Goal: Task Accomplishment & Management: Manage account settings

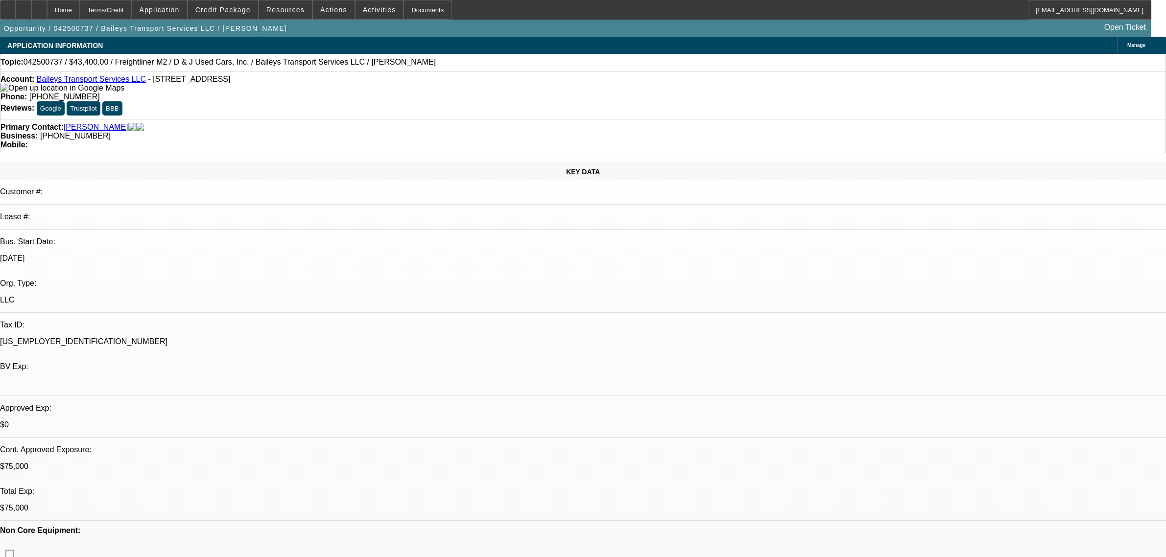
select select "0"
select select "2"
select select "0"
select select "6"
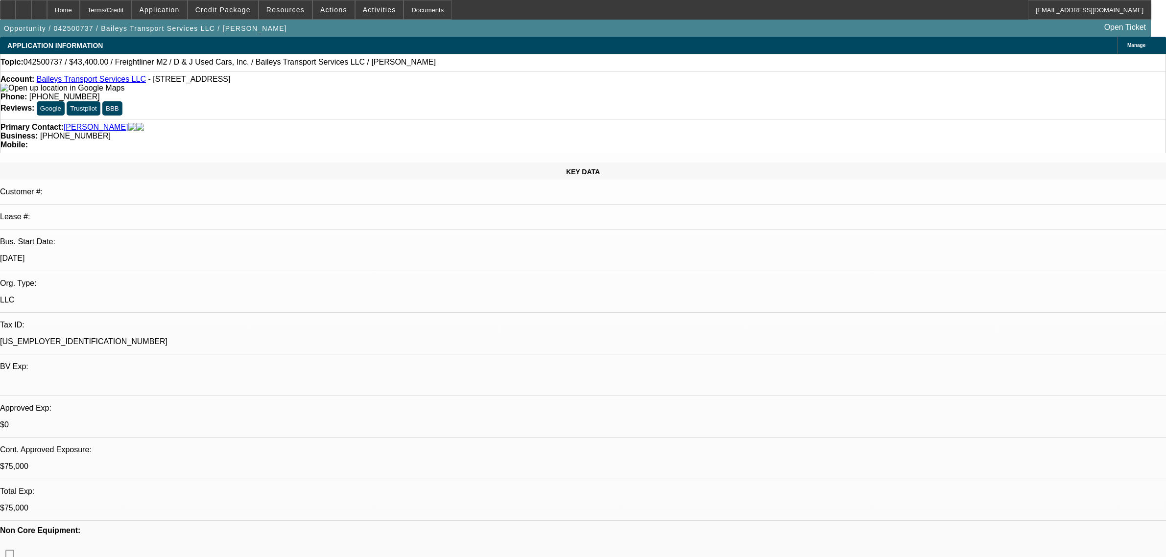
select select "0"
select select "2"
select select "0"
select select "6"
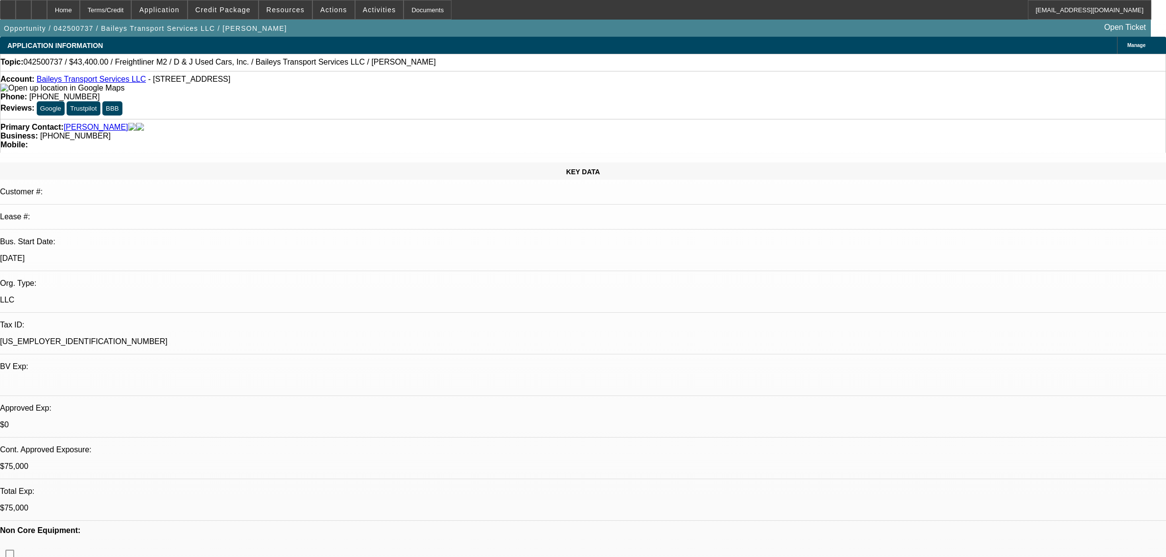
select select "0"
select select "2"
select select "0"
select select "6"
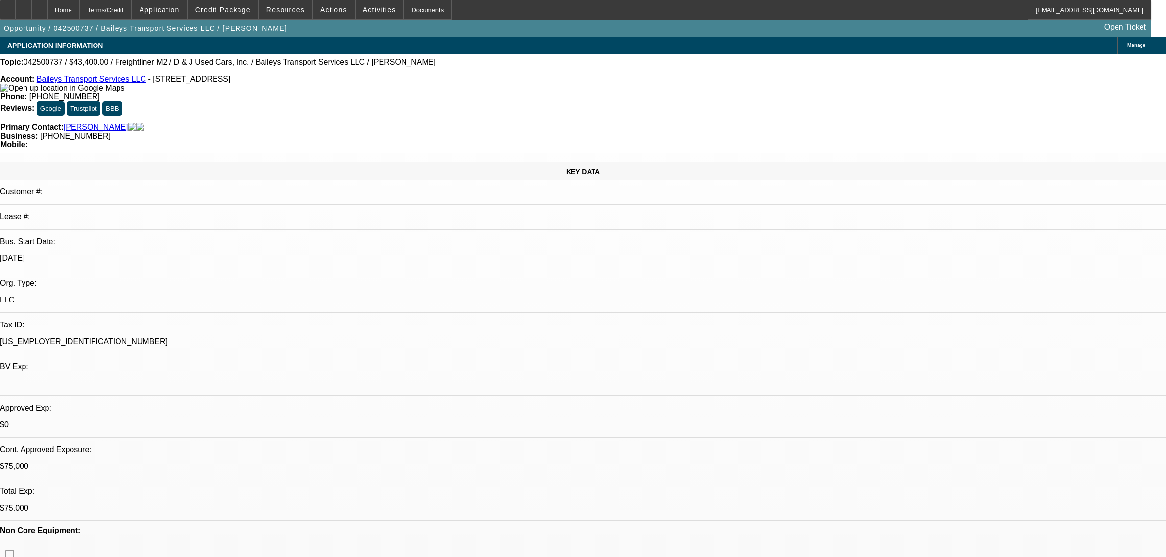
select select "0"
select select "2"
select select "0"
select select "6"
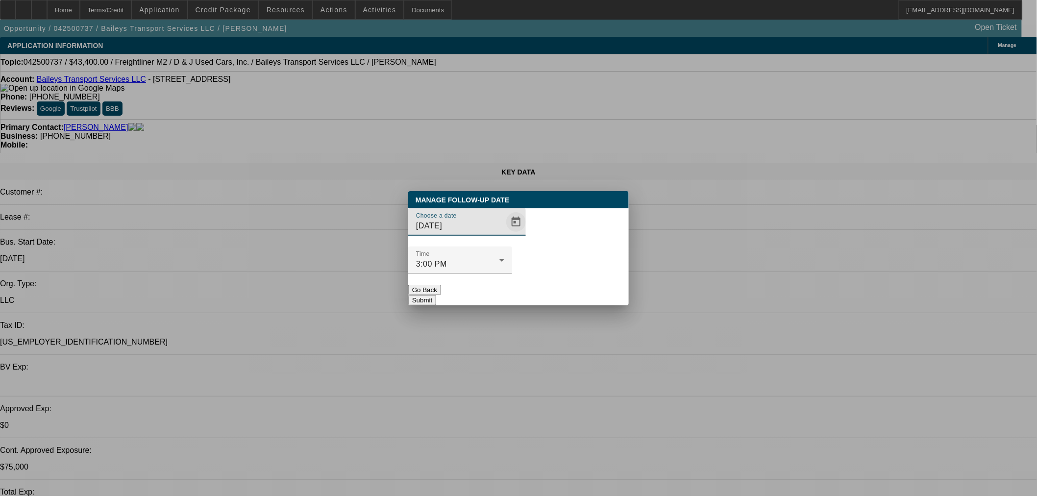
click at [508, 234] on span "Open calendar" at bounding box center [516, 222] width 24 height 24
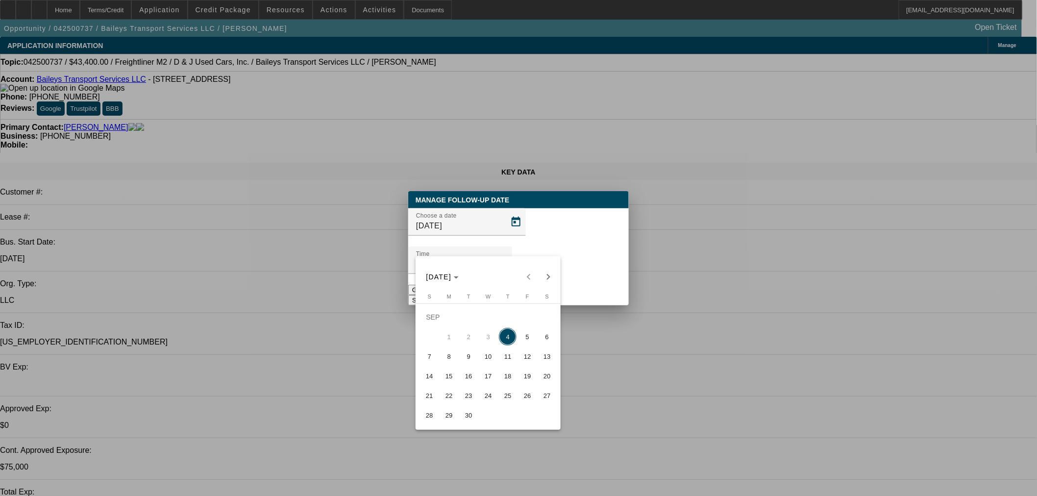
click at [518, 345] on button "5" at bounding box center [527, 337] width 20 height 20
type input "[DATE]"
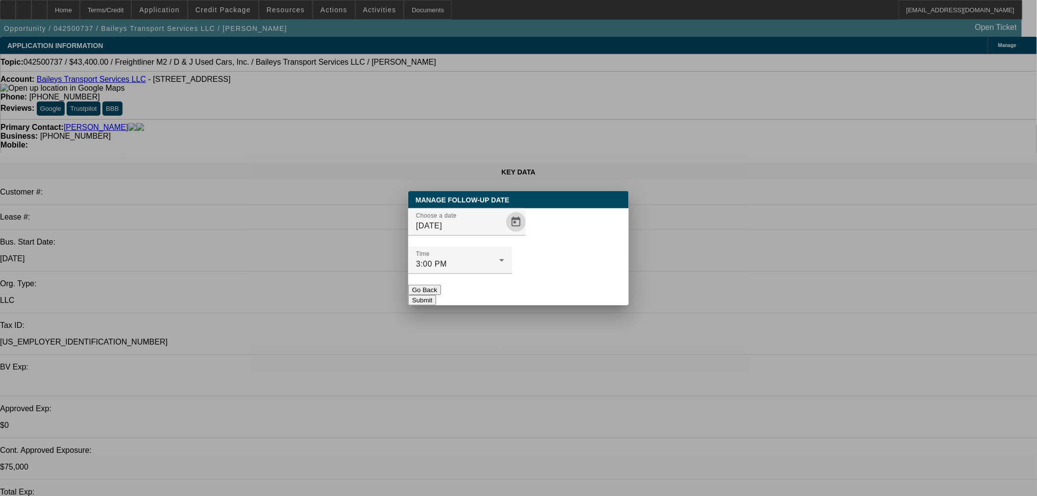
click at [436, 295] on button "Submit" at bounding box center [422, 300] width 28 height 10
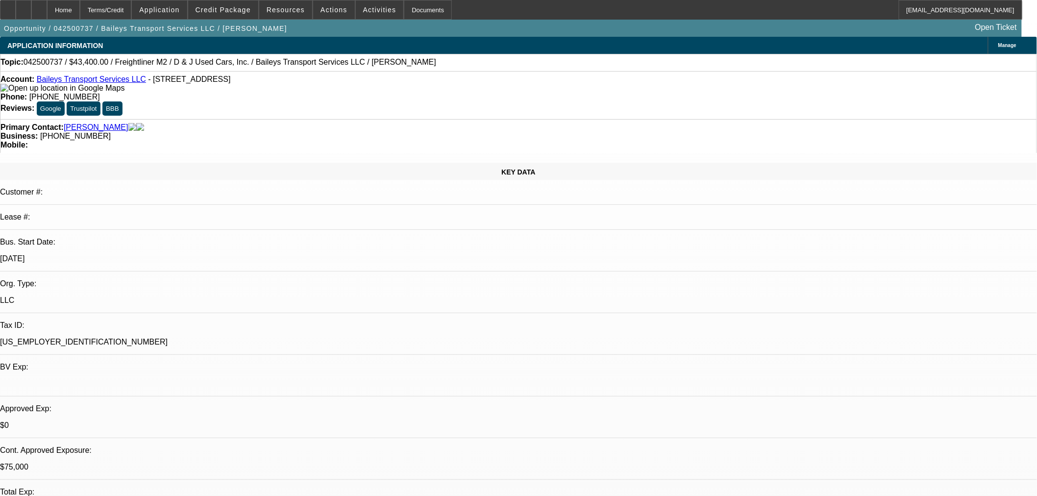
select select "0"
select select "2"
select select "0"
select select "6"
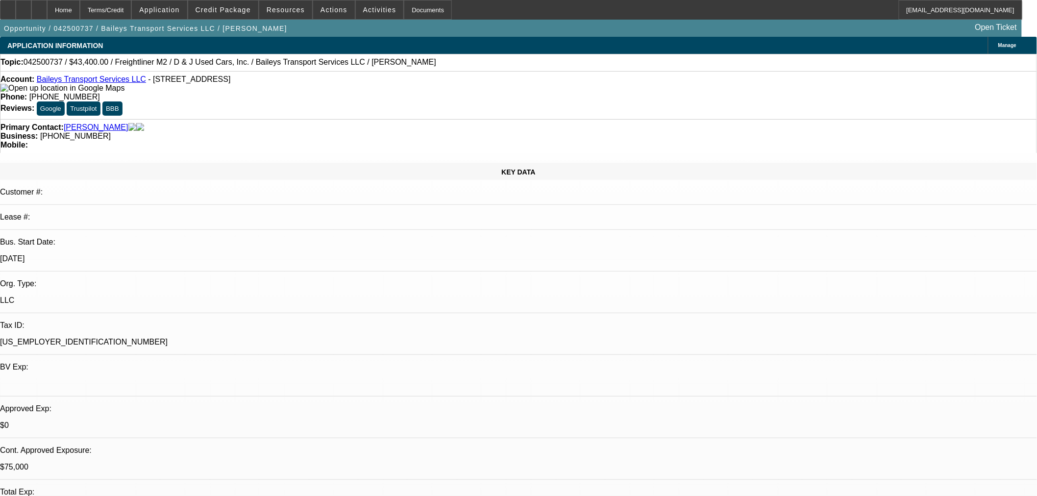
select select "0"
select select "2"
select select "0"
select select "6"
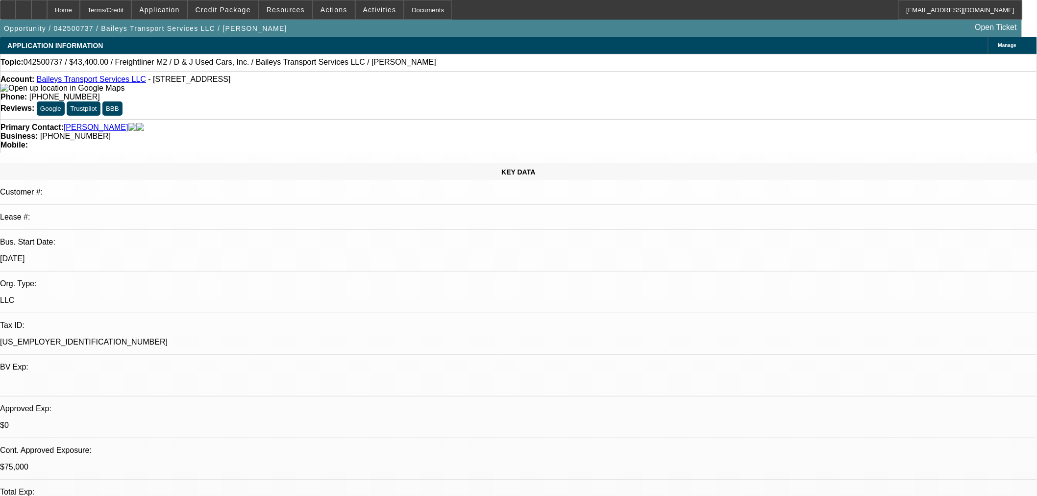
select select "0"
select select "2"
select select "0"
select select "6"
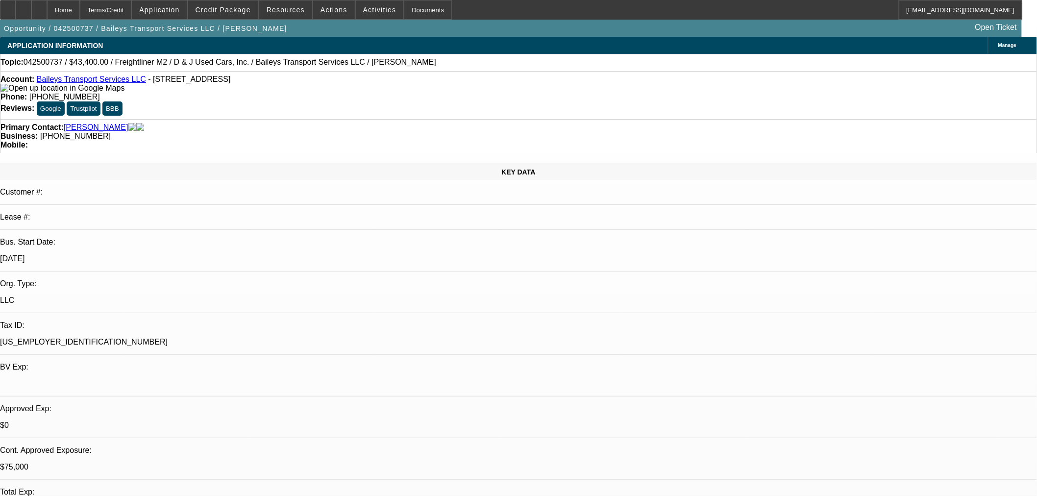
select select "0"
select select "2"
select select "0"
select select "6"
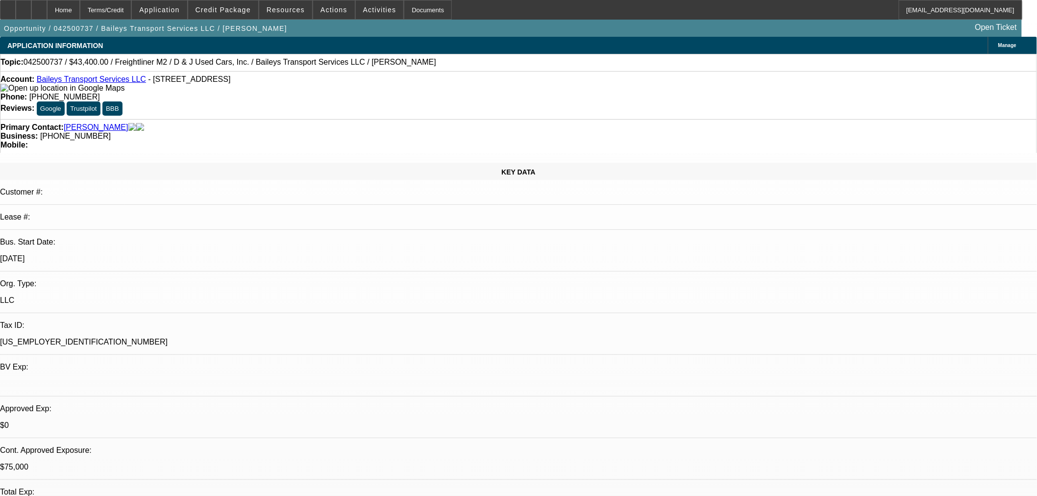
drag, startPoint x: 277, startPoint y: 167, endPoint x: 257, endPoint y: 168, distance: 20.1
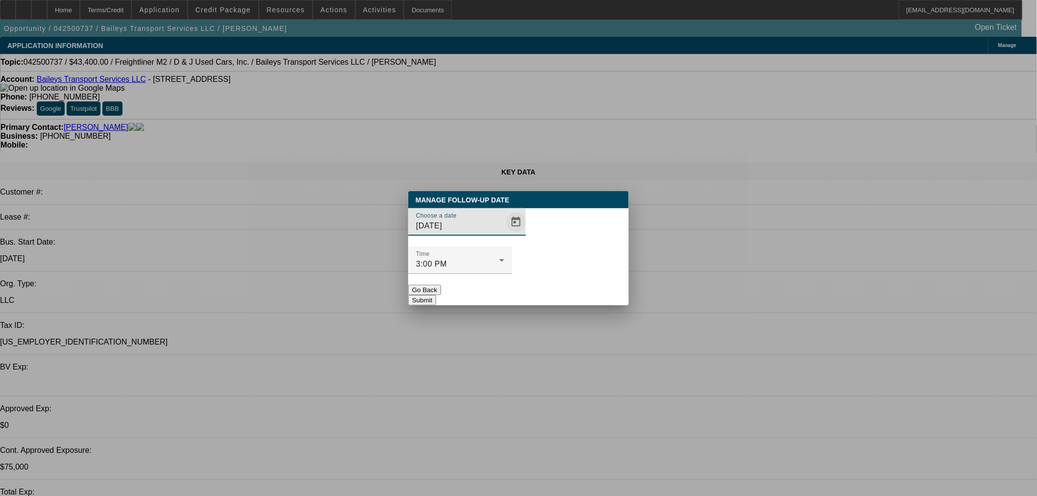
click at [504, 234] on span "Open calendar" at bounding box center [516, 222] width 24 height 24
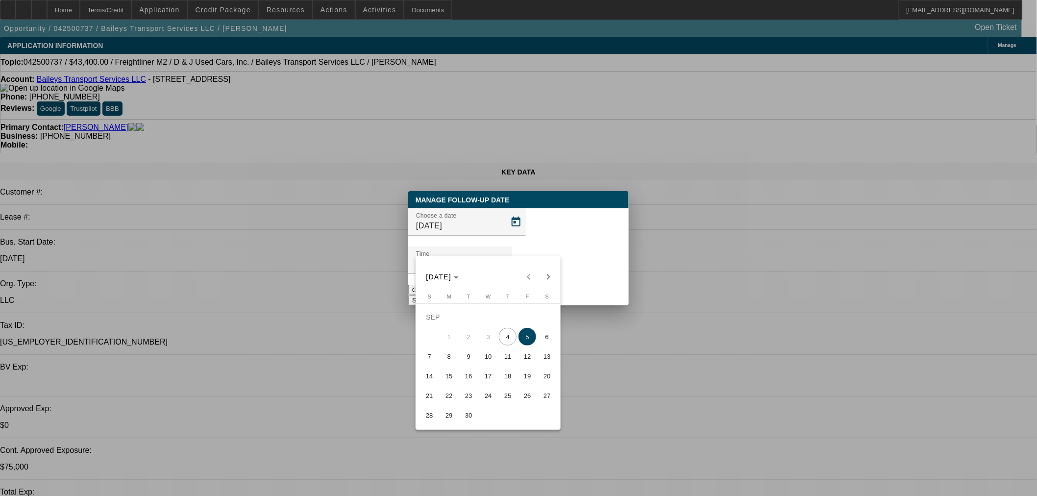
click at [453, 361] on span "8" at bounding box center [449, 356] width 18 height 18
type input "[DATE]"
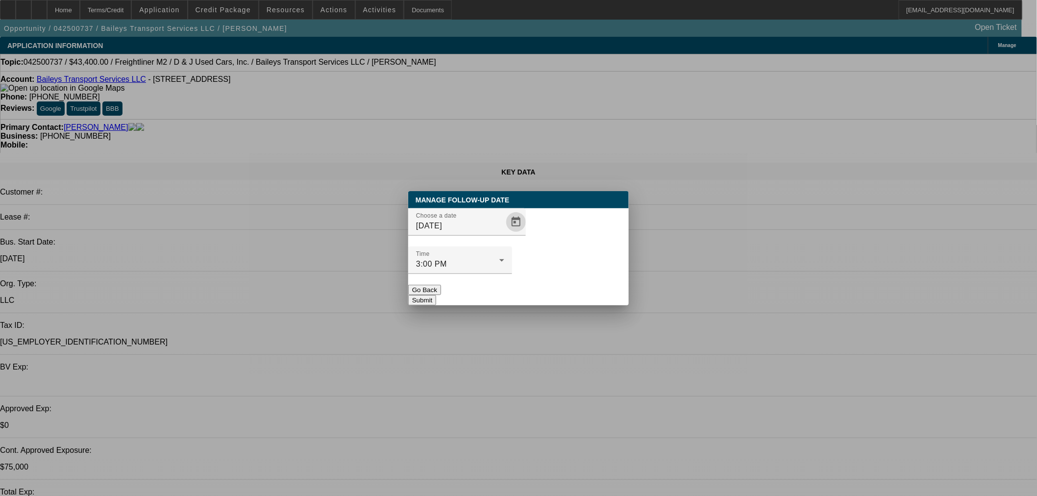
click at [436, 295] on button "Submit" at bounding box center [422, 300] width 28 height 10
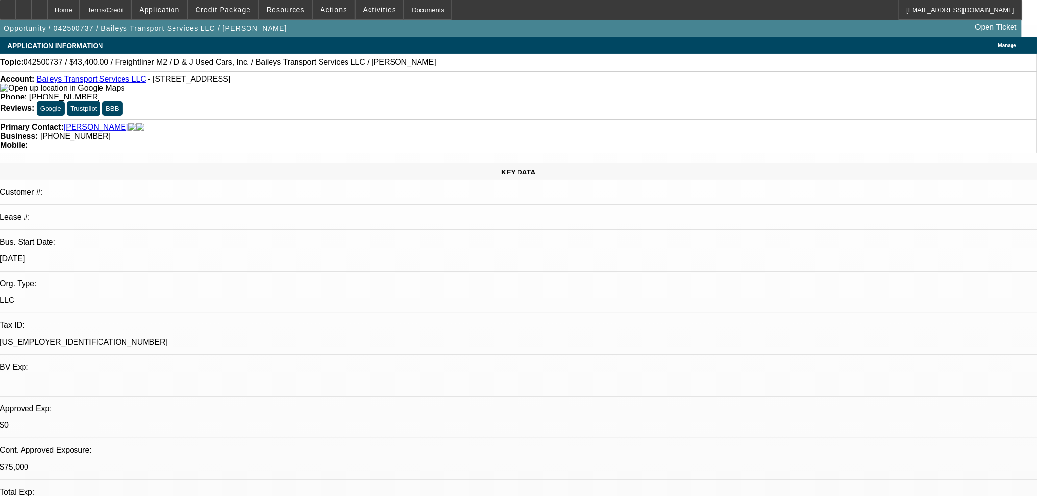
radio input "true"
type textarea "Truck sold. He said if push comes to shove he would move on no ext cab."
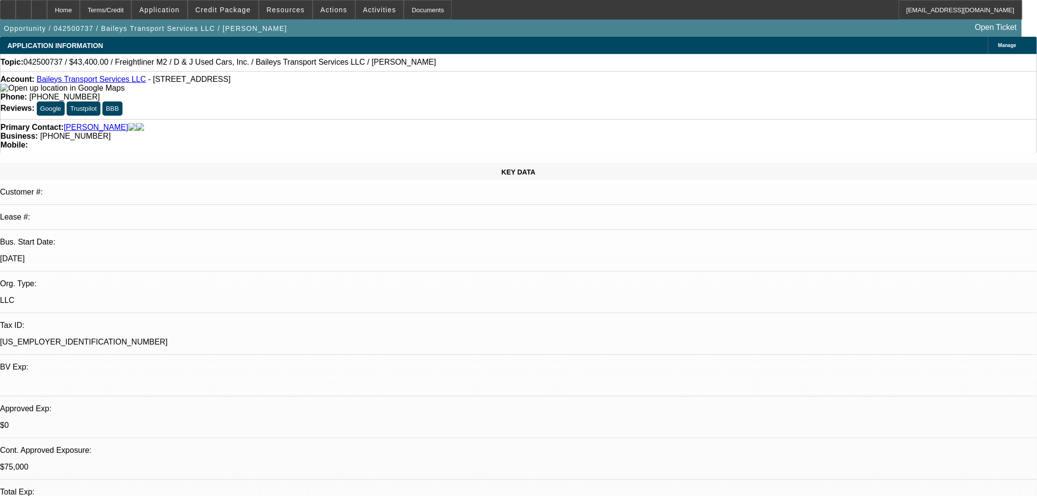
drag, startPoint x: 1002, startPoint y: 237, endPoint x: 1011, endPoint y: 248, distance: 14.4
radio input "true"
